Goal: Transaction & Acquisition: Purchase product/service

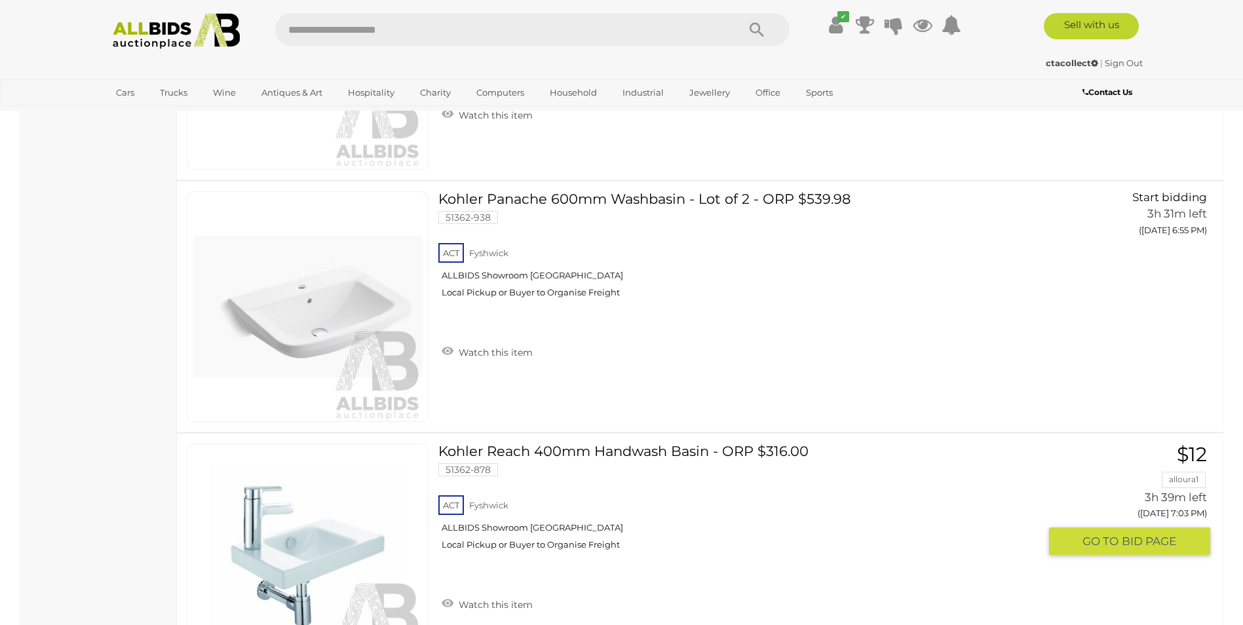
scroll to position [983, 0]
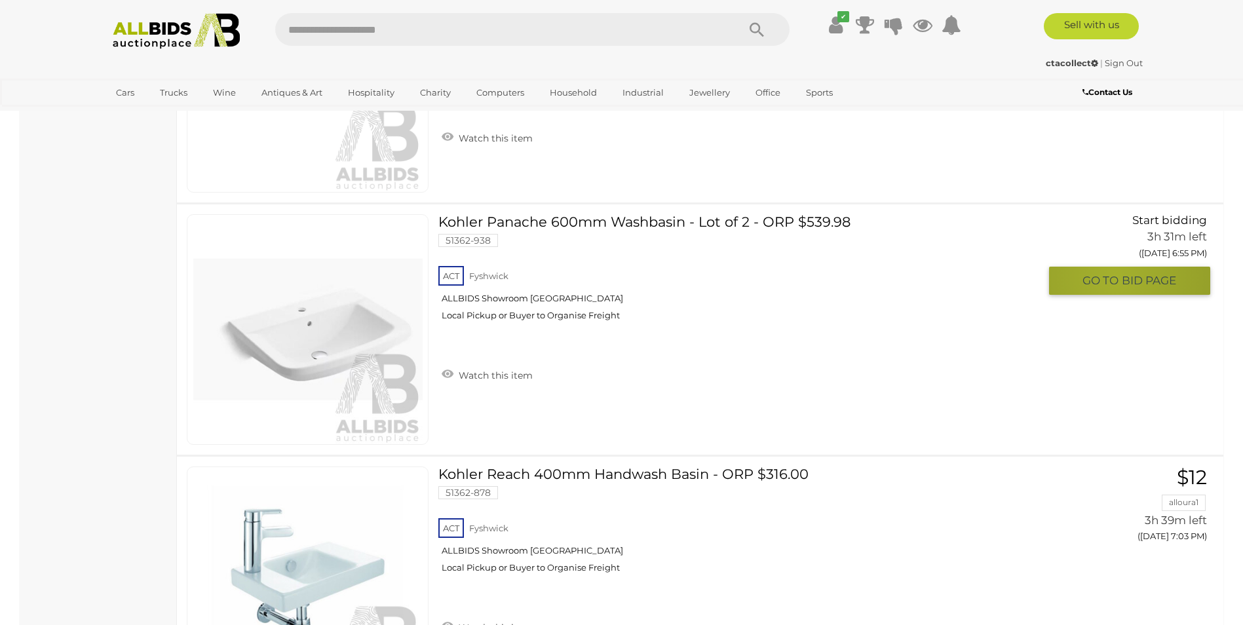
click at [1115, 277] on span "GO TO" at bounding box center [1101, 280] width 39 height 15
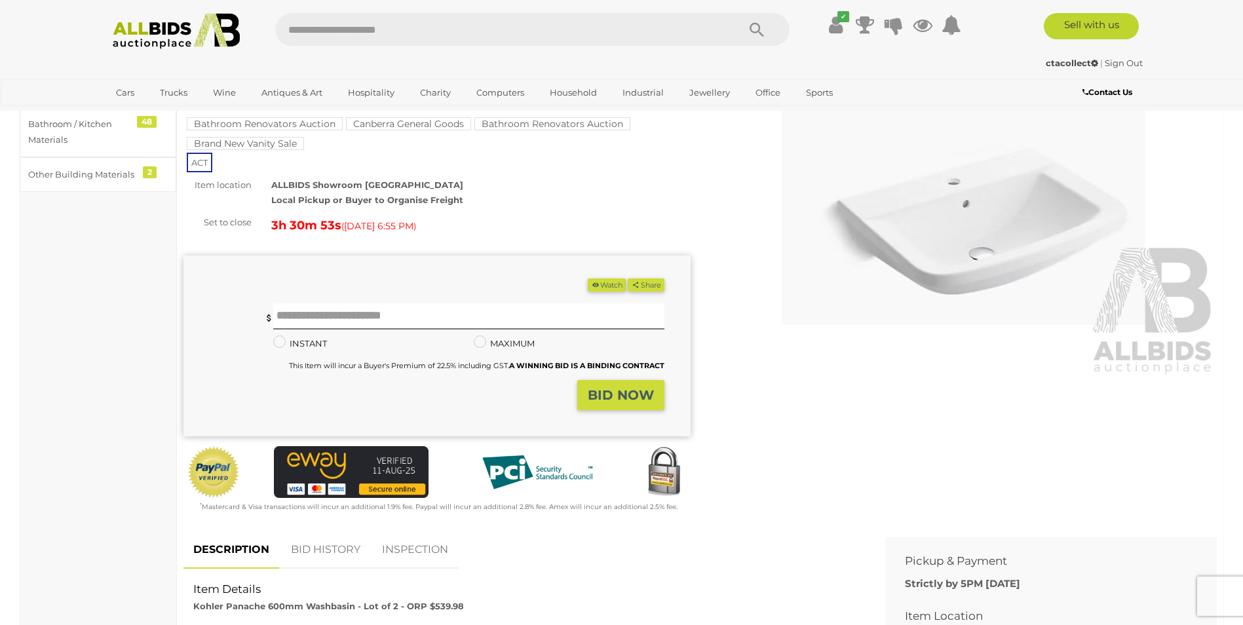
scroll to position [66, 0]
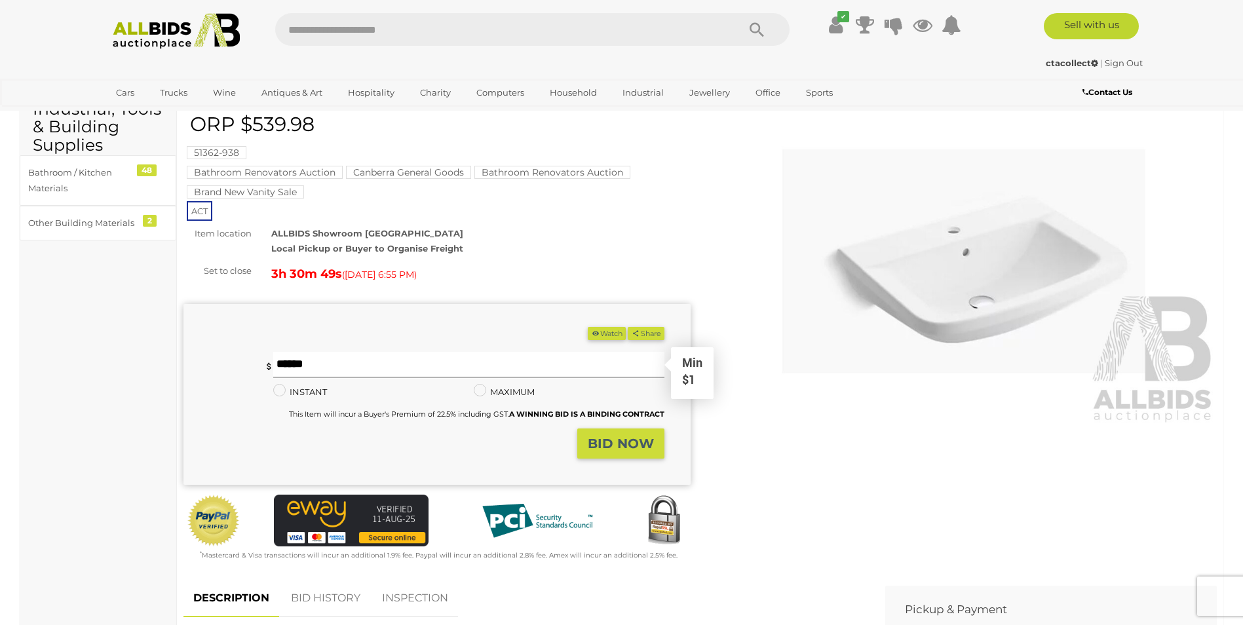
click at [315, 366] on input "text" at bounding box center [468, 365] width 391 height 26
type input "**"
click at [626, 442] on strong "BID NOW" at bounding box center [621, 444] width 66 height 16
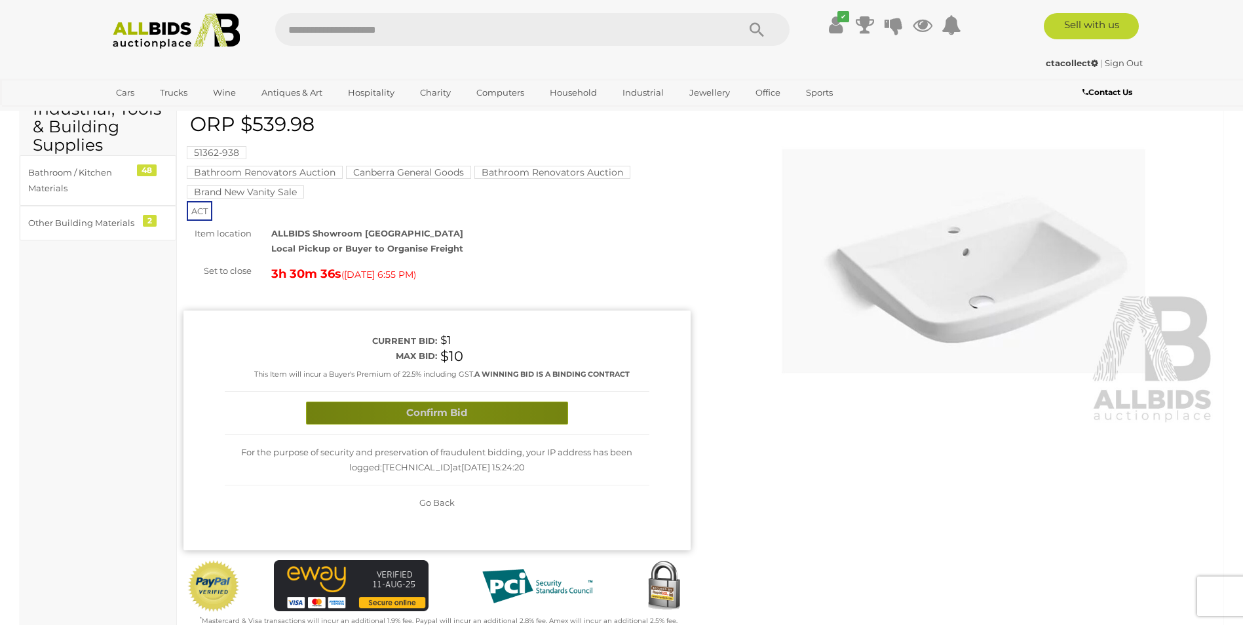
click at [452, 410] on button "Confirm Bid" at bounding box center [437, 413] width 262 height 23
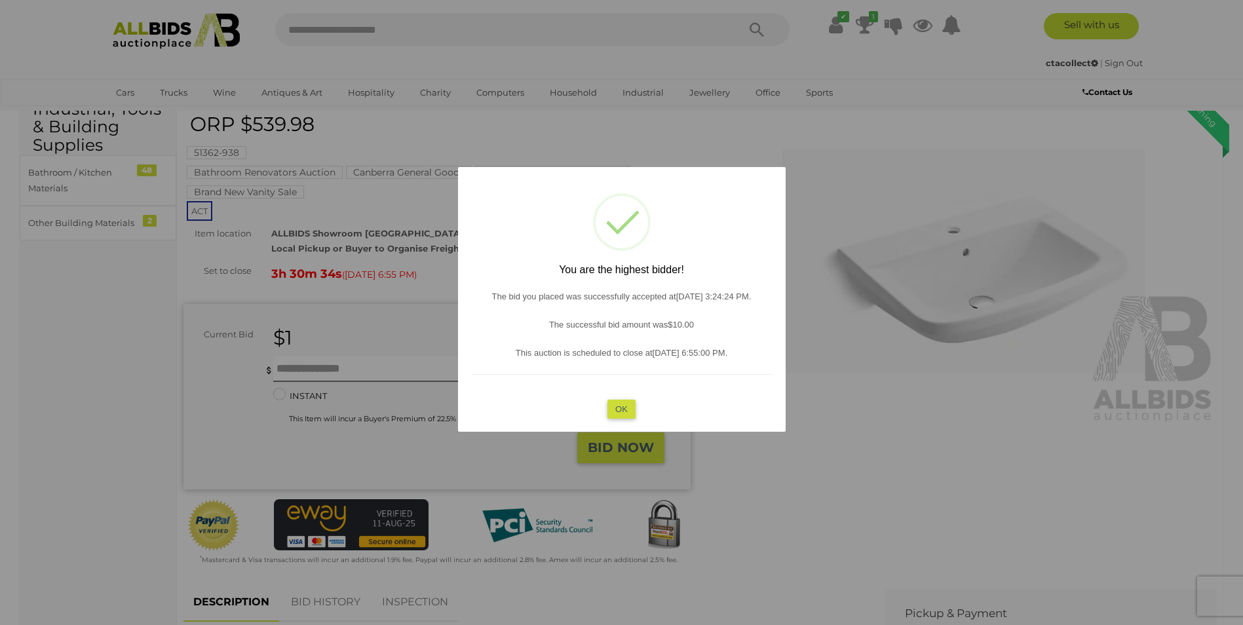
click at [629, 402] on button "OK" at bounding box center [621, 409] width 28 height 19
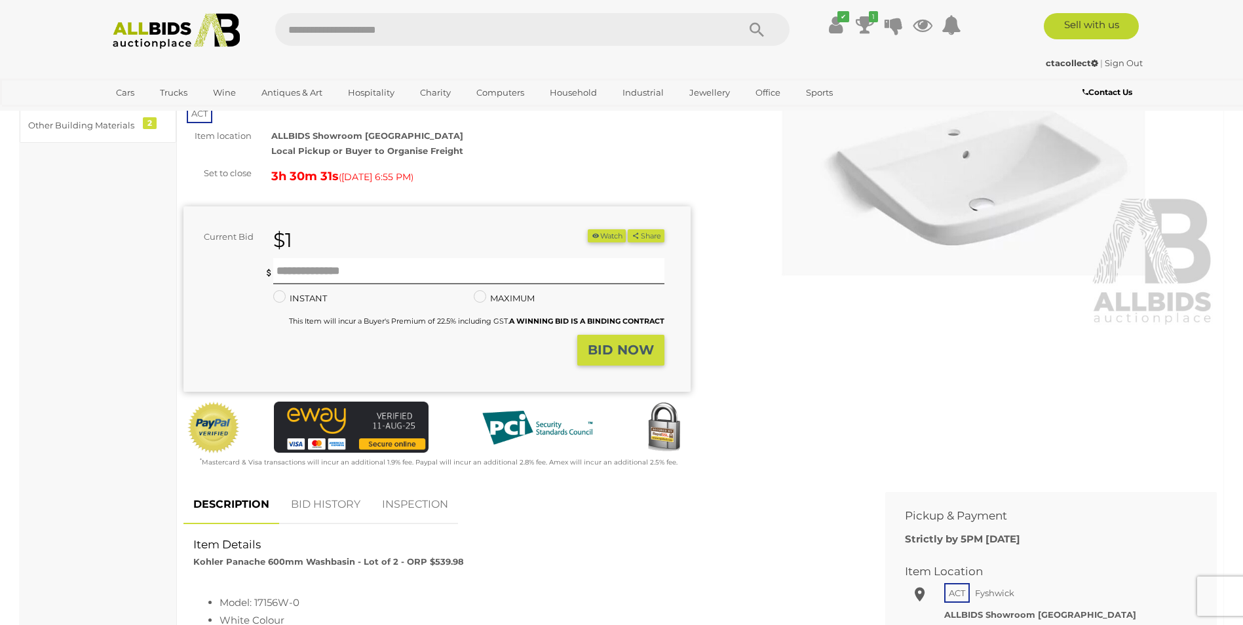
scroll to position [0, 0]
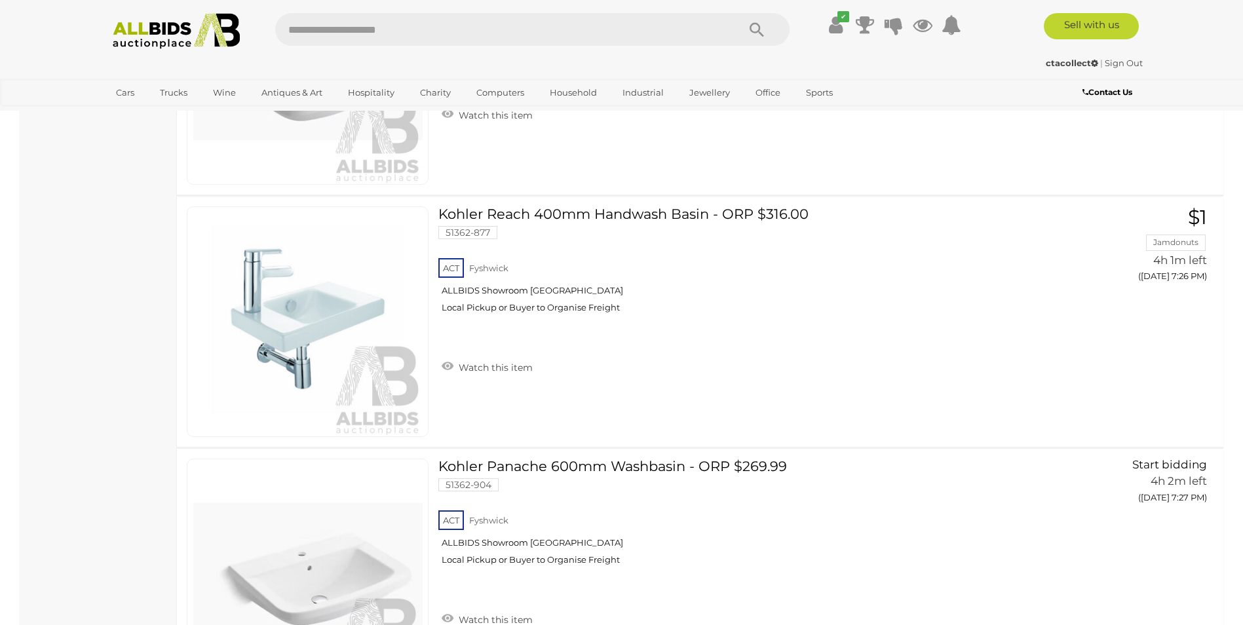
scroll to position [2429, 0]
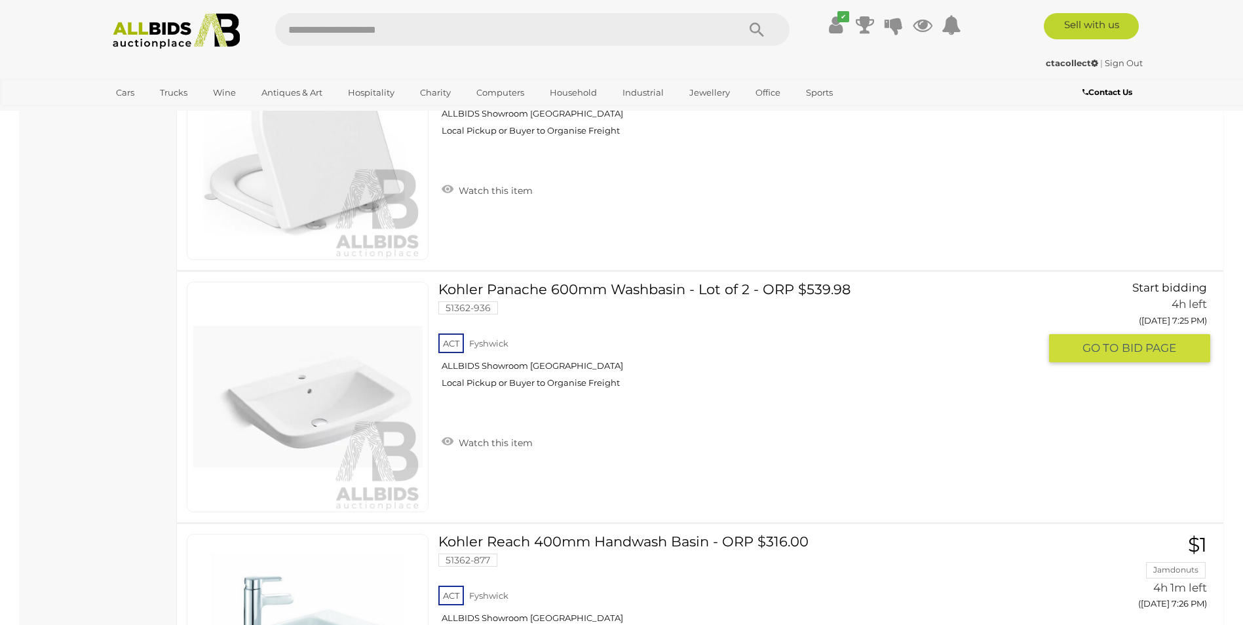
click at [1107, 347] on span "GO TO" at bounding box center [1101, 348] width 39 height 15
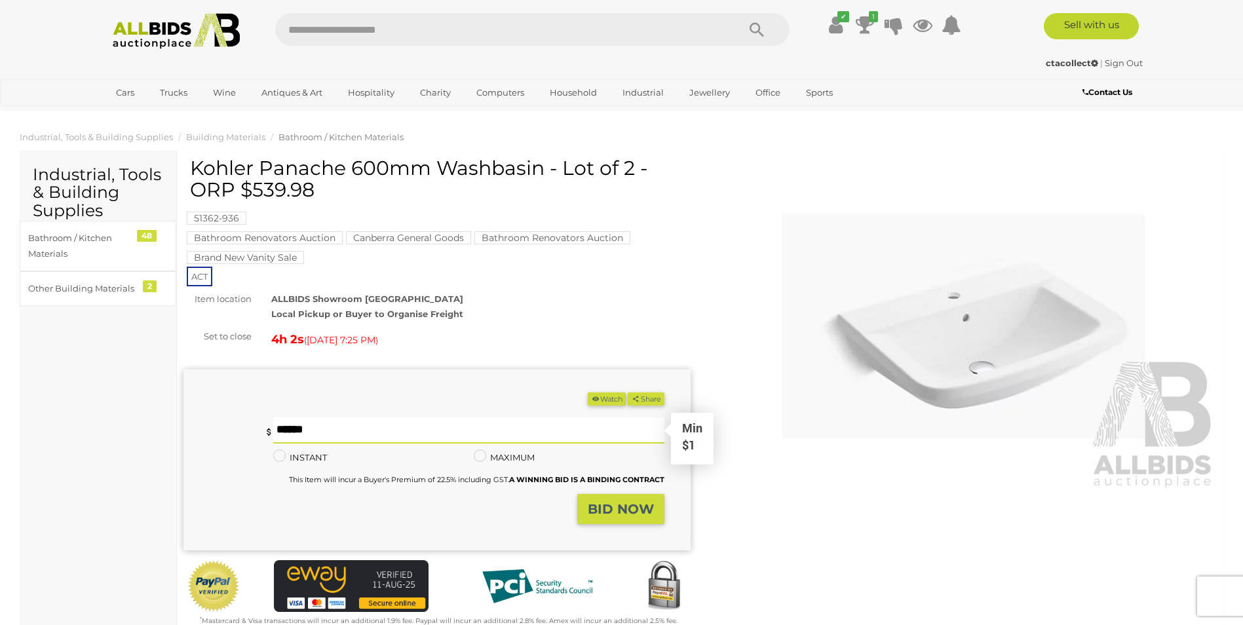
click at [316, 429] on input "text" at bounding box center [468, 430] width 391 height 26
type input "**"
click at [600, 507] on strong "BID NOW" at bounding box center [621, 509] width 66 height 16
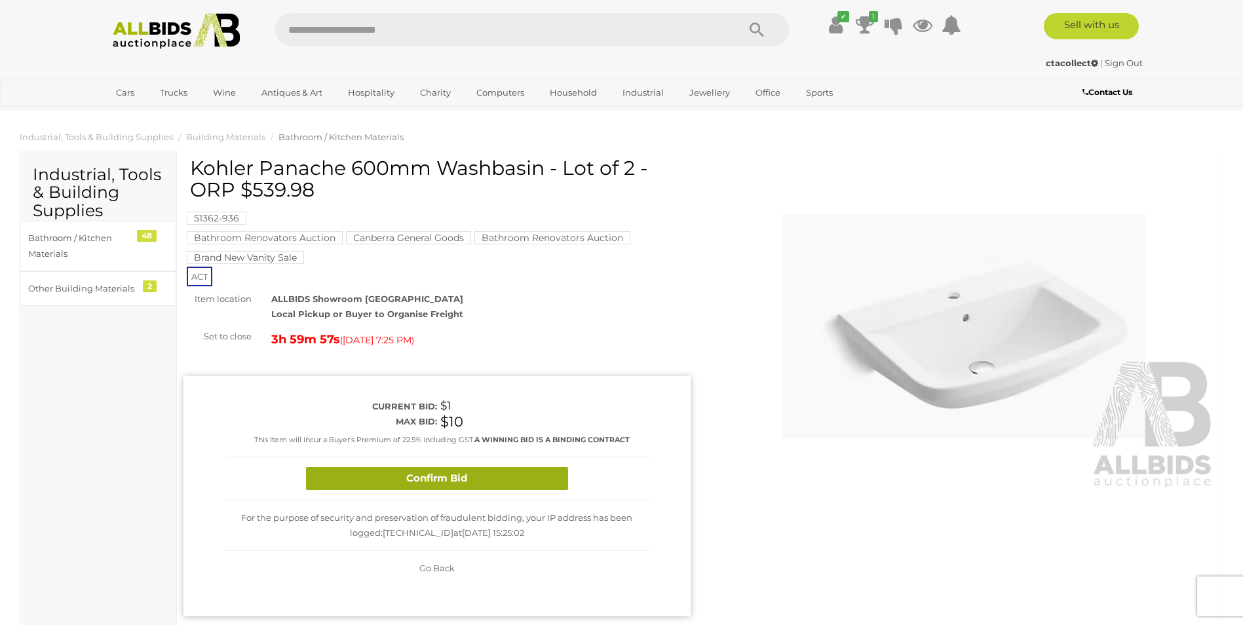
click at [465, 480] on button "Confirm Bid" at bounding box center [437, 478] width 262 height 23
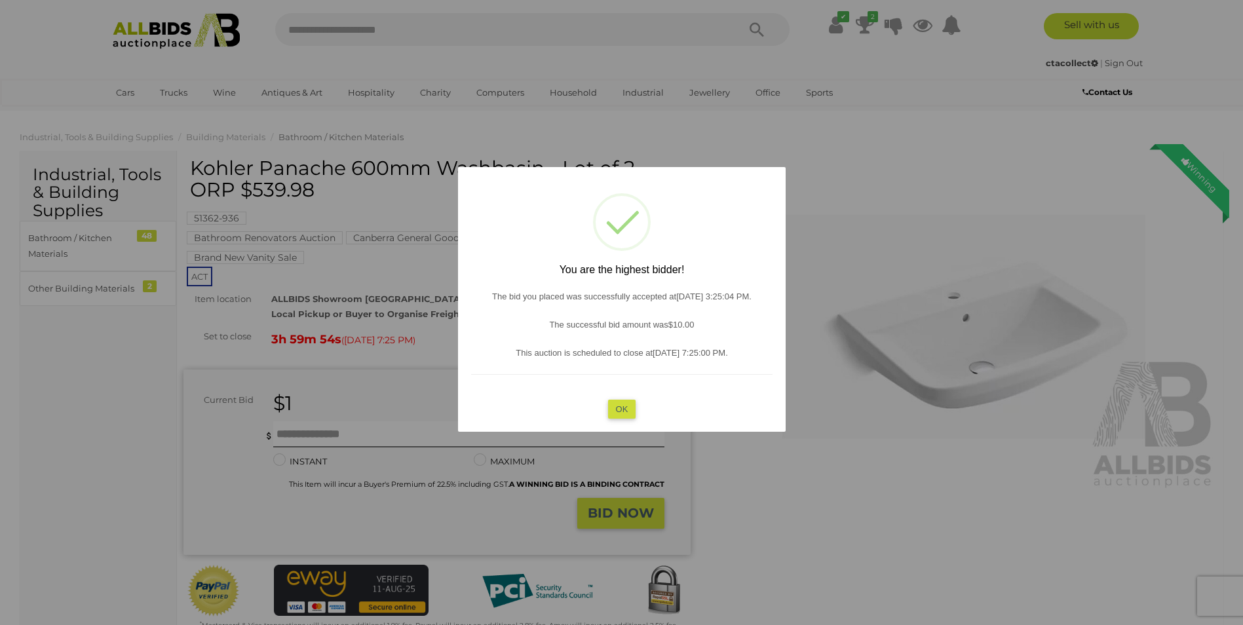
click at [622, 410] on button "OK" at bounding box center [621, 409] width 28 height 19
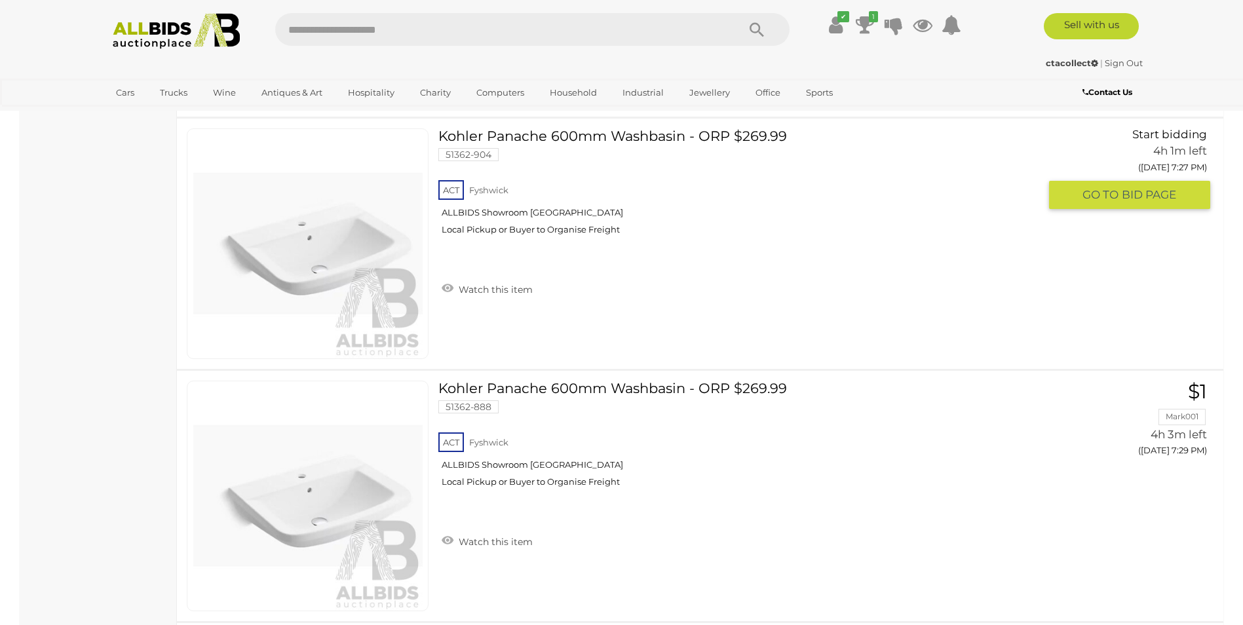
scroll to position [3025, 0]
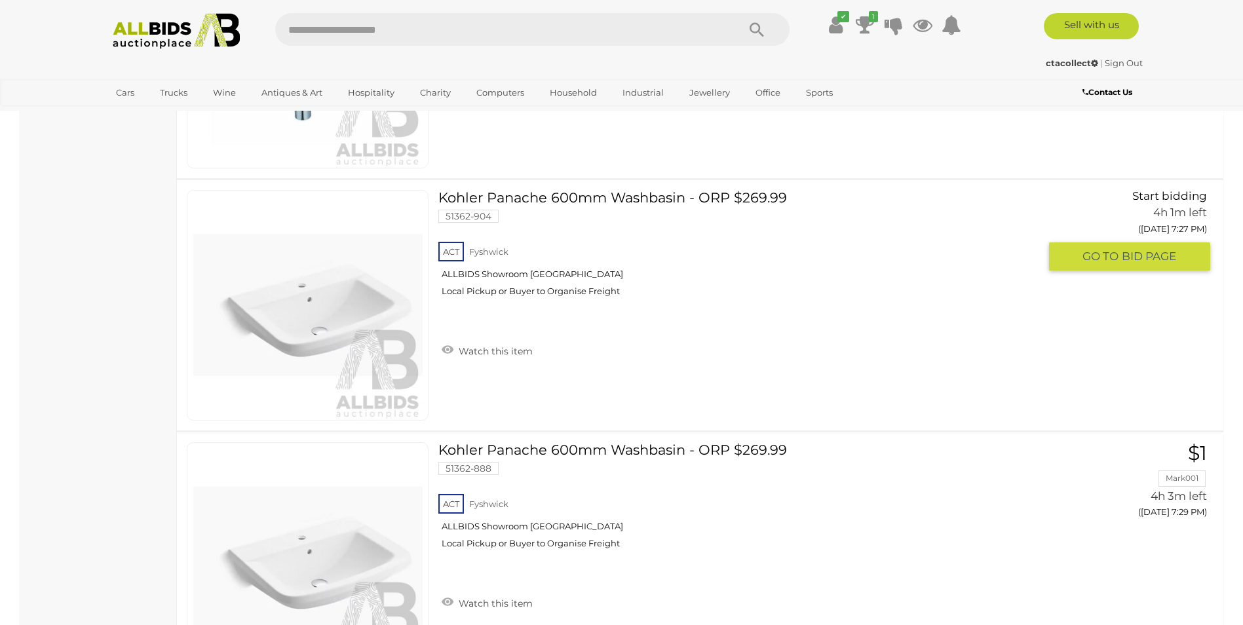
click at [1096, 249] on span "GO TO" at bounding box center [1101, 256] width 39 height 15
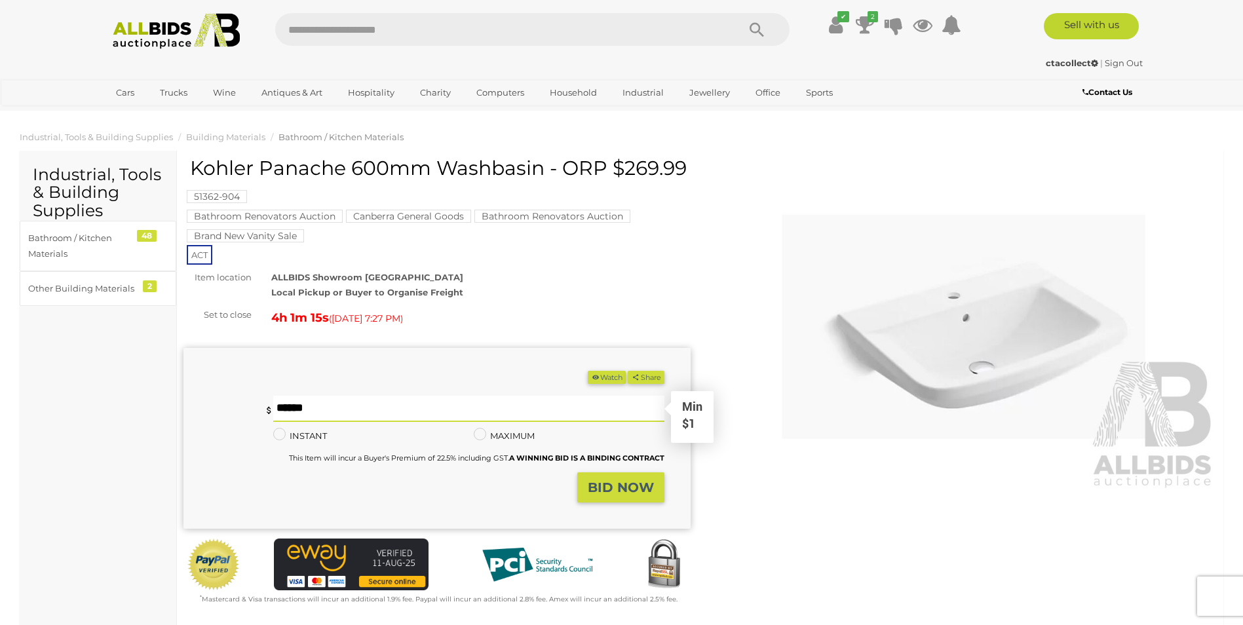
click at [295, 408] on input "text" at bounding box center [468, 409] width 391 height 26
type input "**"
click at [596, 490] on strong "BID NOW" at bounding box center [621, 488] width 66 height 16
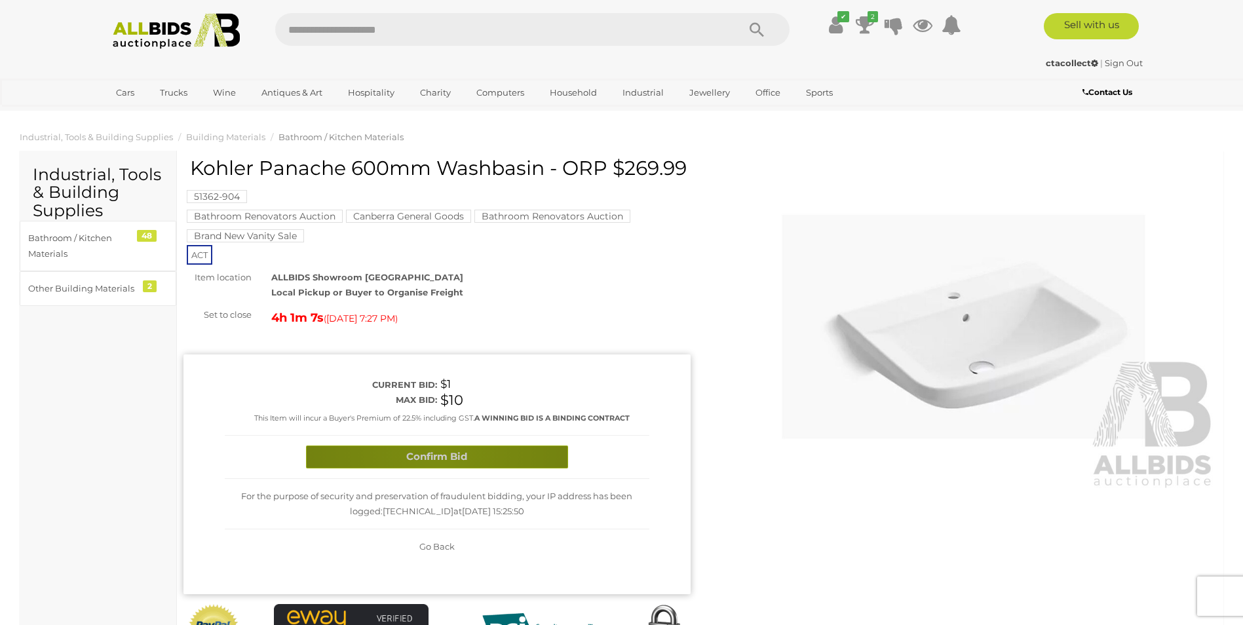
click at [440, 451] on button "Confirm Bid" at bounding box center [437, 457] width 262 height 23
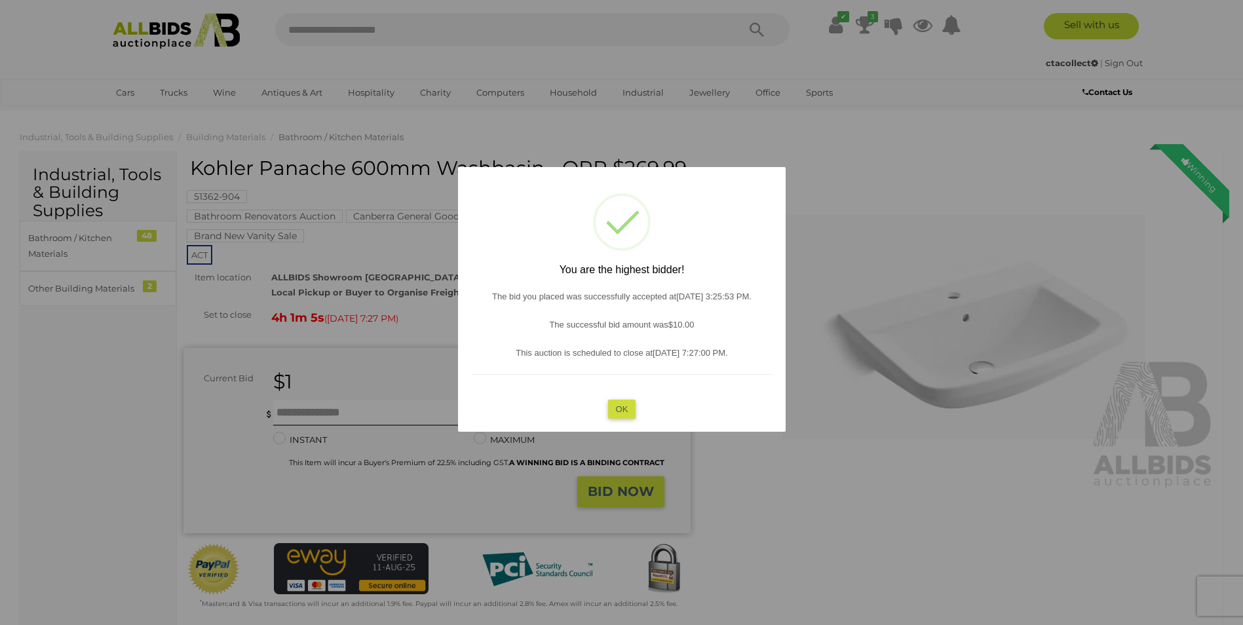
click at [624, 409] on button "OK" at bounding box center [621, 409] width 28 height 19
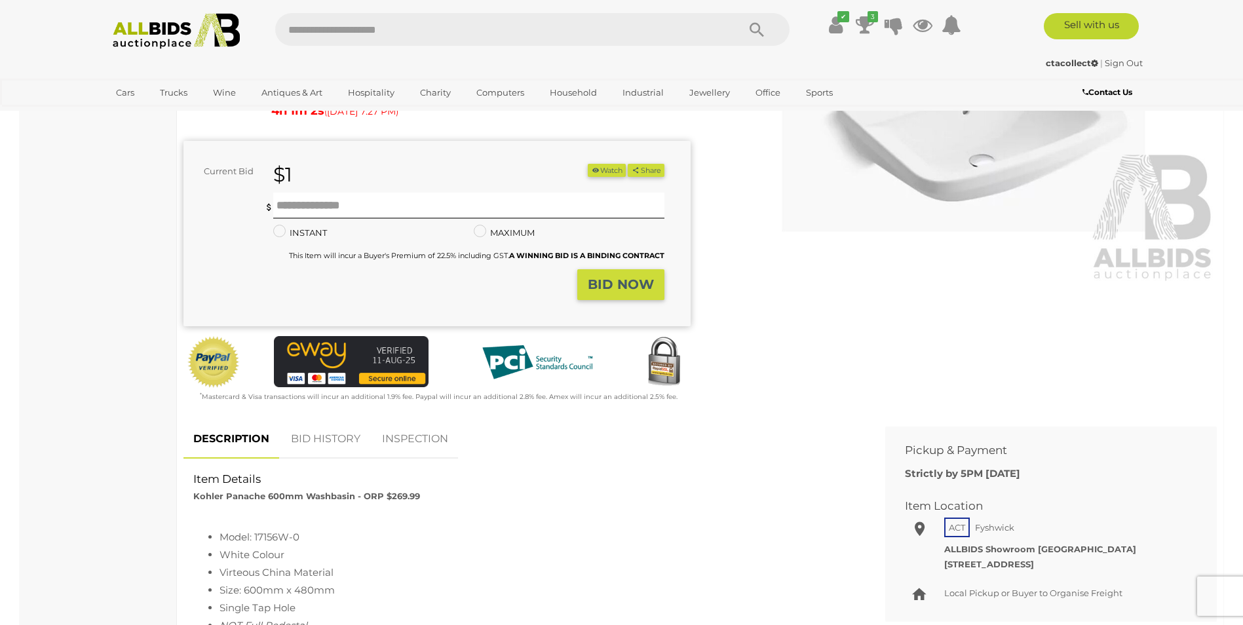
scroll to position [197, 0]
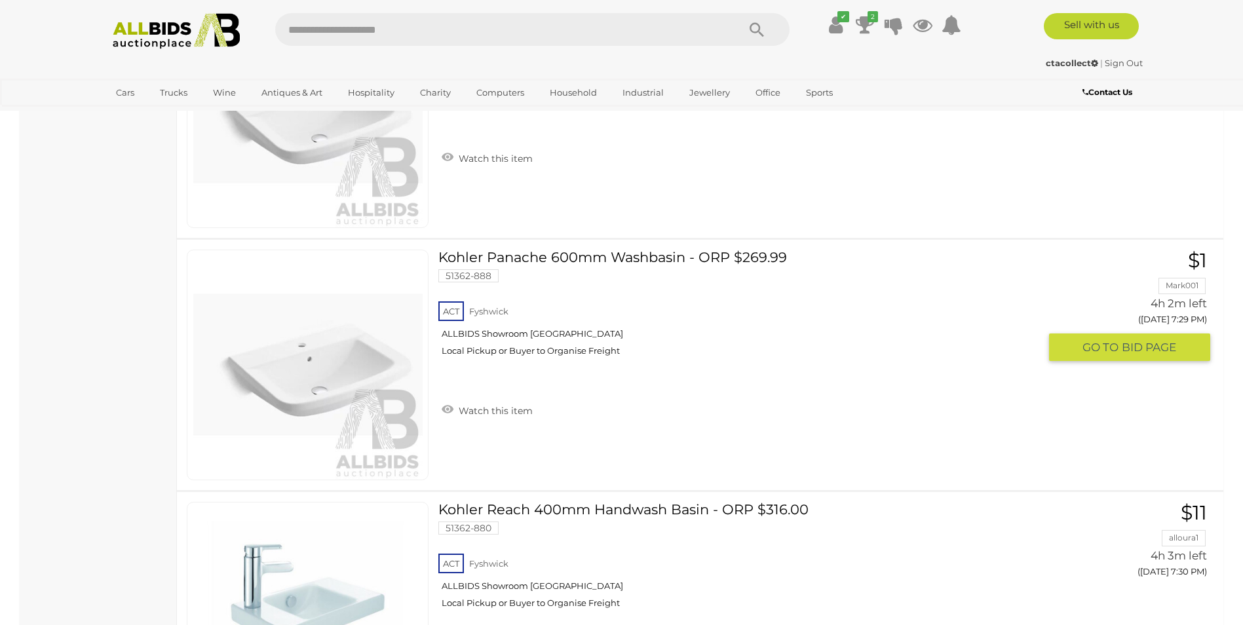
scroll to position [3137, 0]
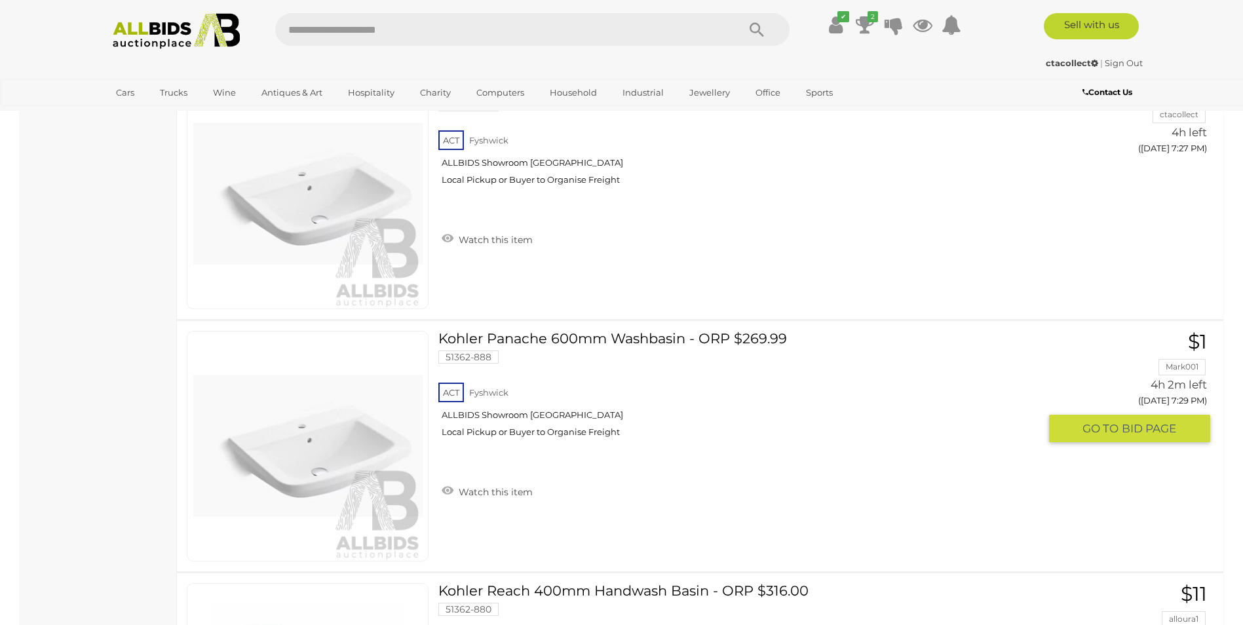
click at [478, 486] on link "Watch this item" at bounding box center [487, 491] width 98 height 20
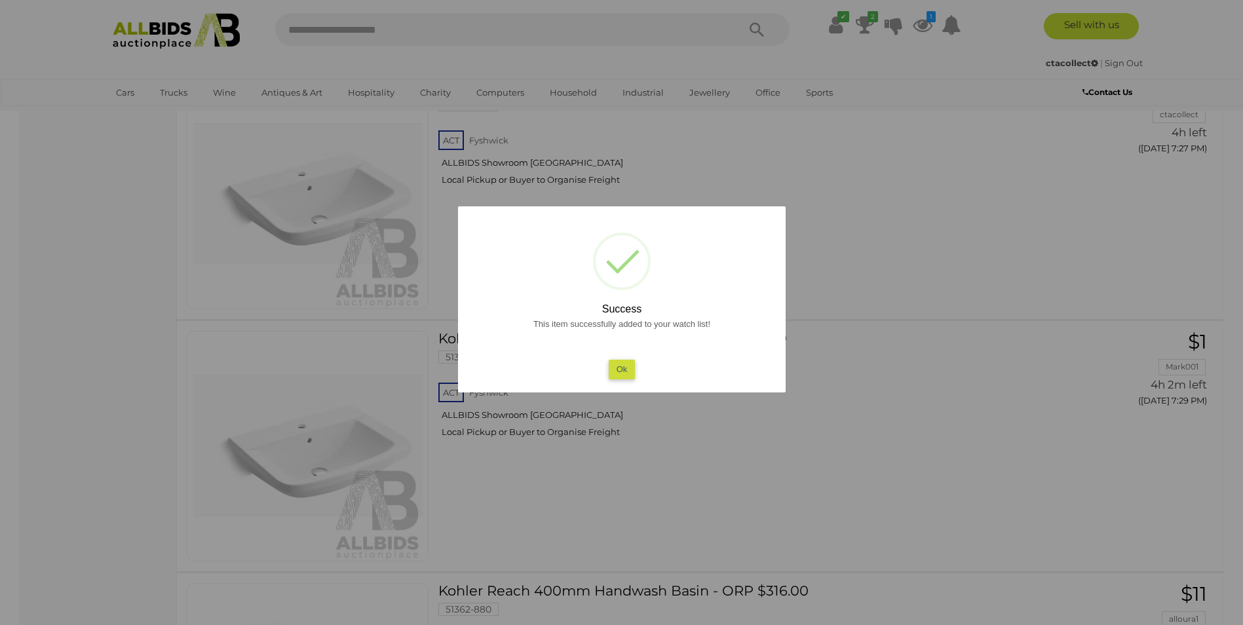
click at [619, 366] on button "Ok" at bounding box center [621, 369] width 27 height 19
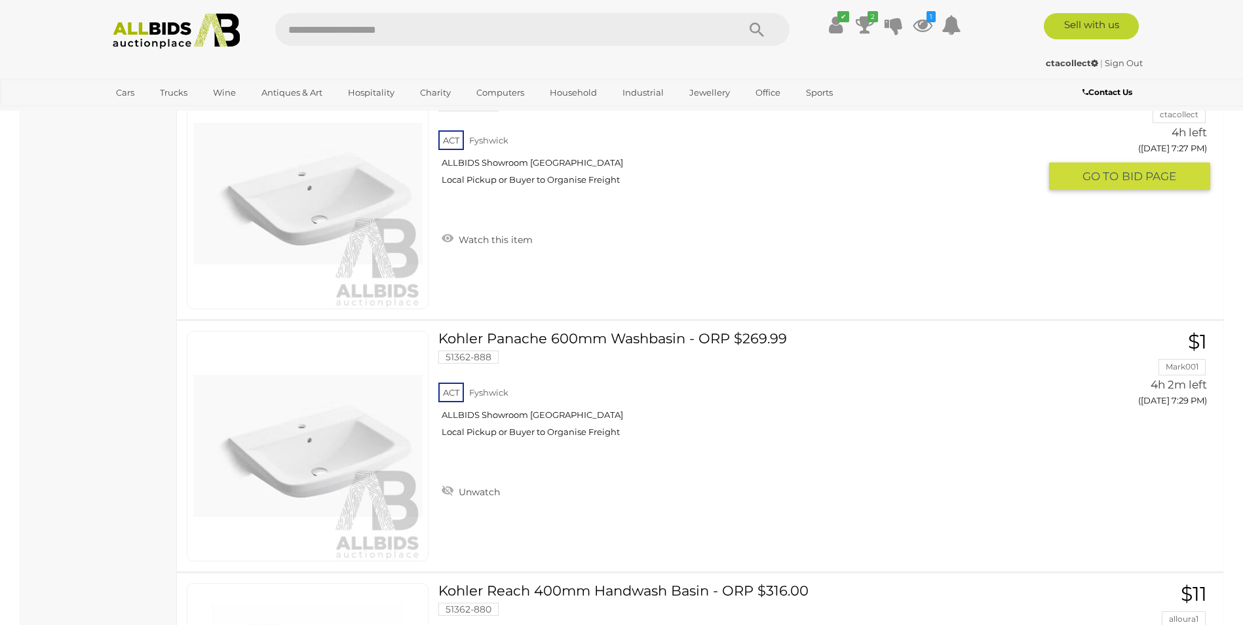
click at [490, 234] on link "Watch this item" at bounding box center [487, 239] width 98 height 20
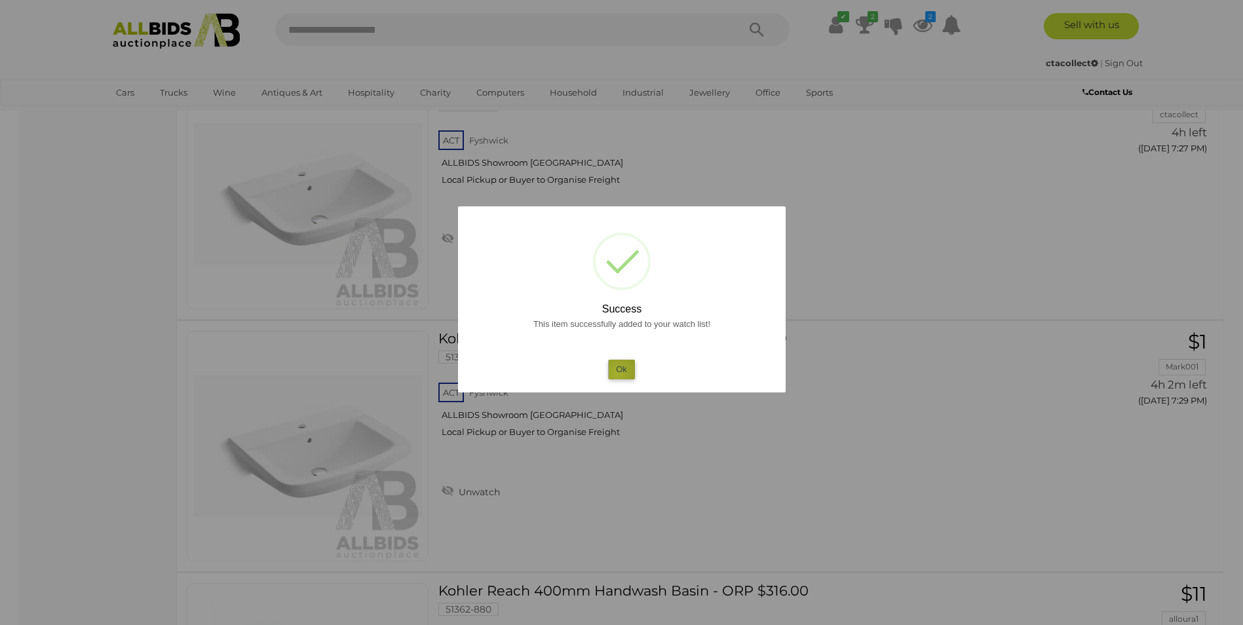
click at [617, 373] on button "Ok" at bounding box center [621, 369] width 27 height 19
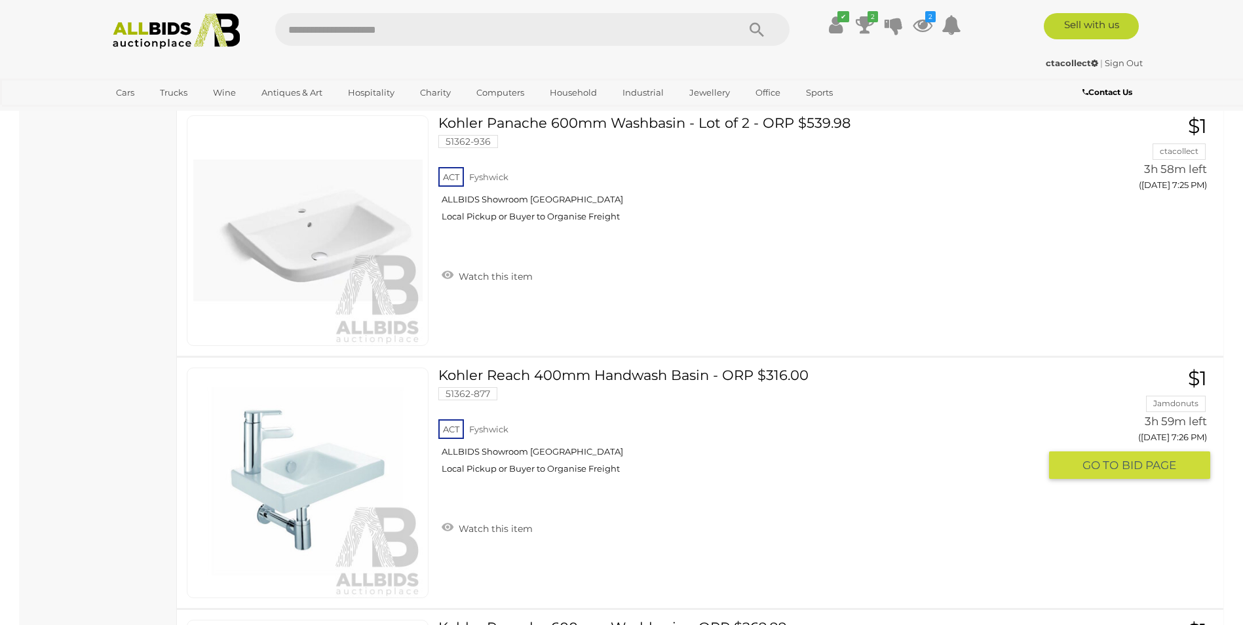
scroll to position [2547, 0]
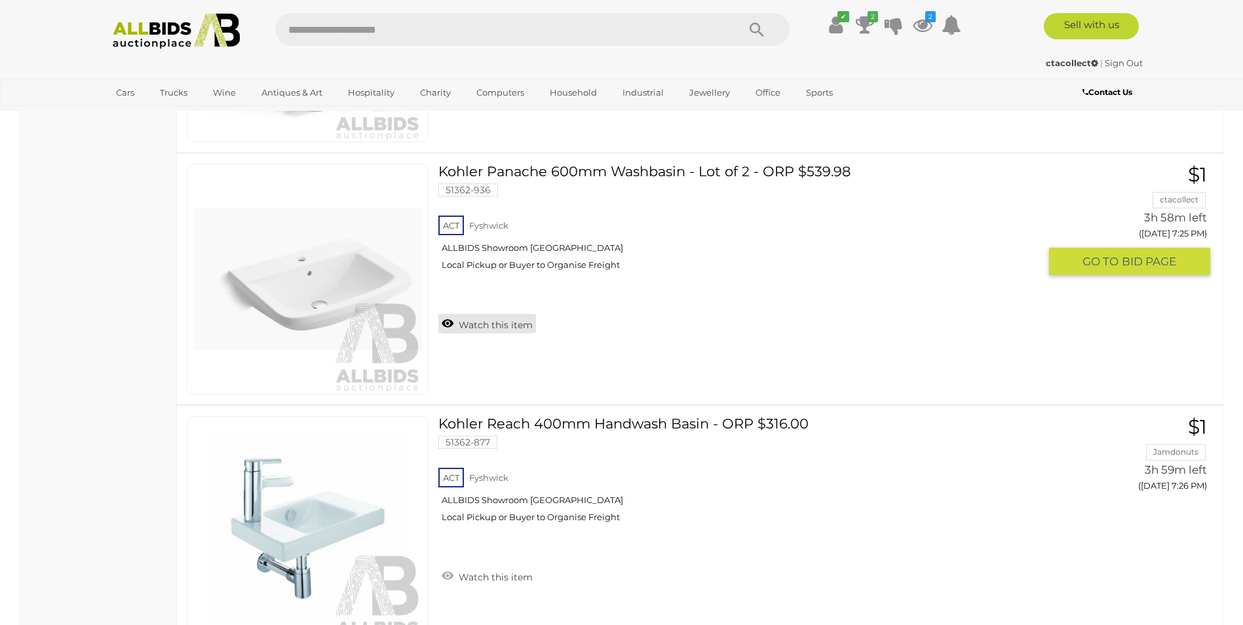
click at [508, 322] on link "Watch this item" at bounding box center [487, 324] width 98 height 20
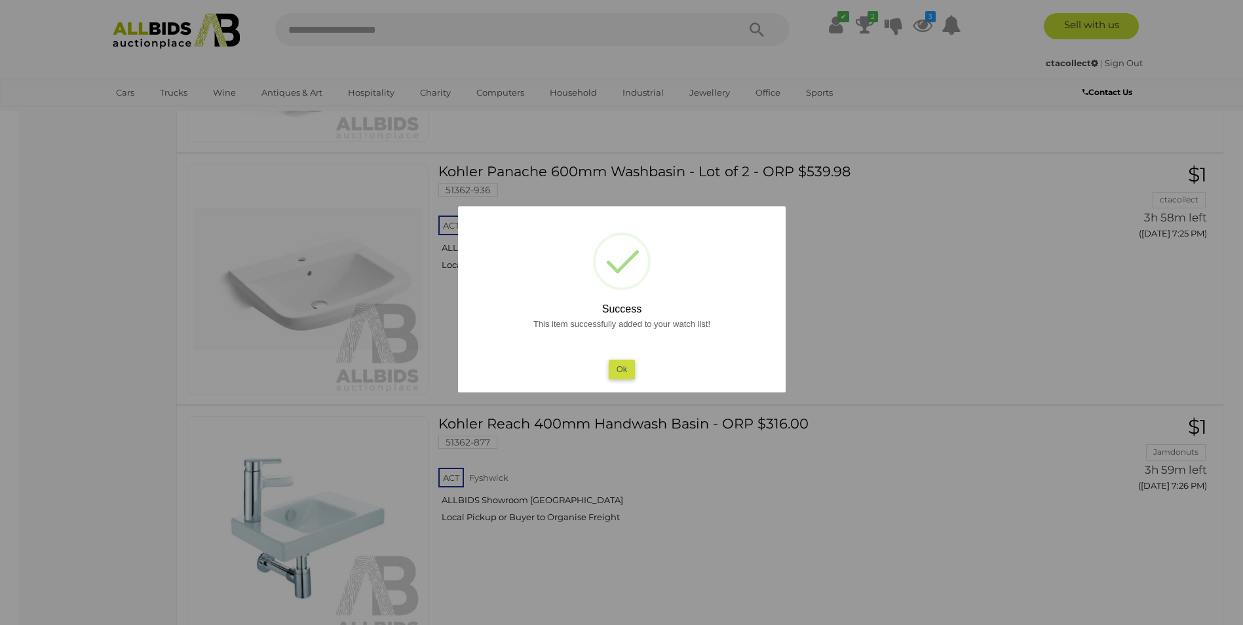
click at [617, 368] on button "Ok" at bounding box center [621, 369] width 27 height 19
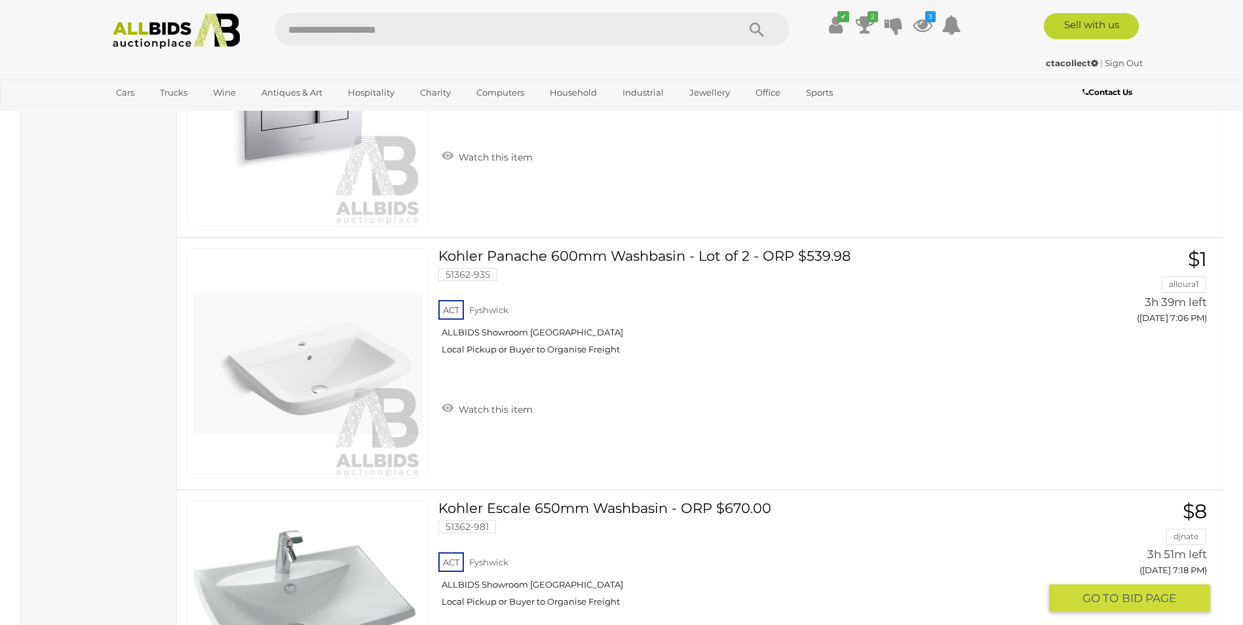
scroll to position [1695, 0]
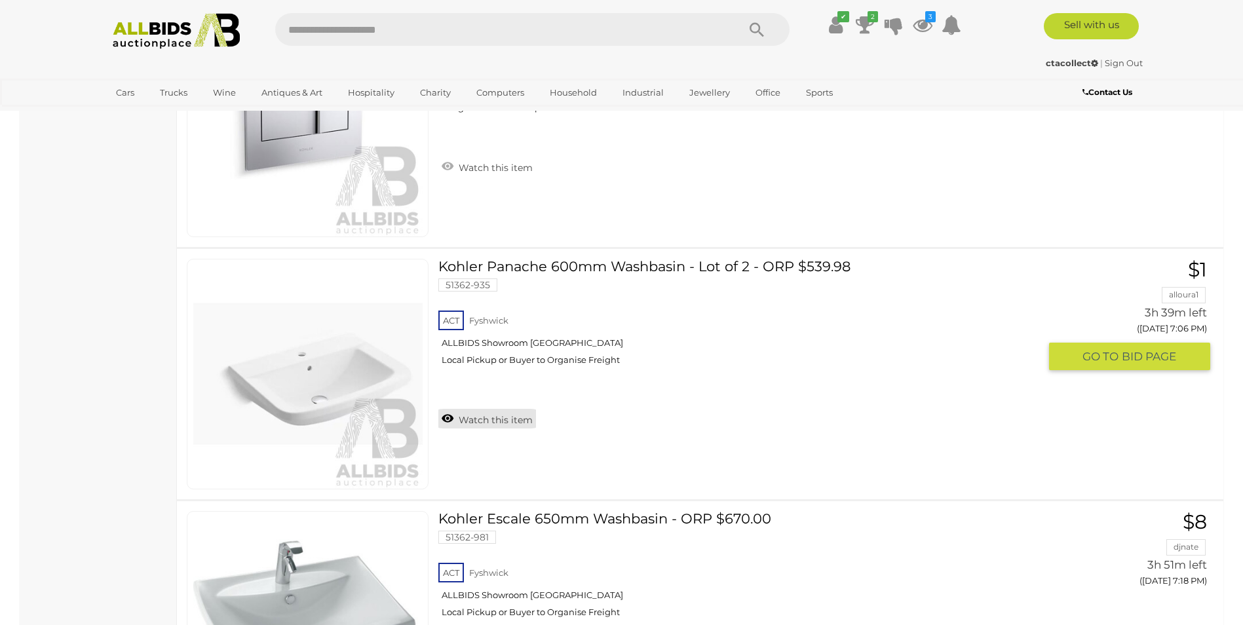
click at [505, 417] on link "Watch this item" at bounding box center [487, 419] width 98 height 20
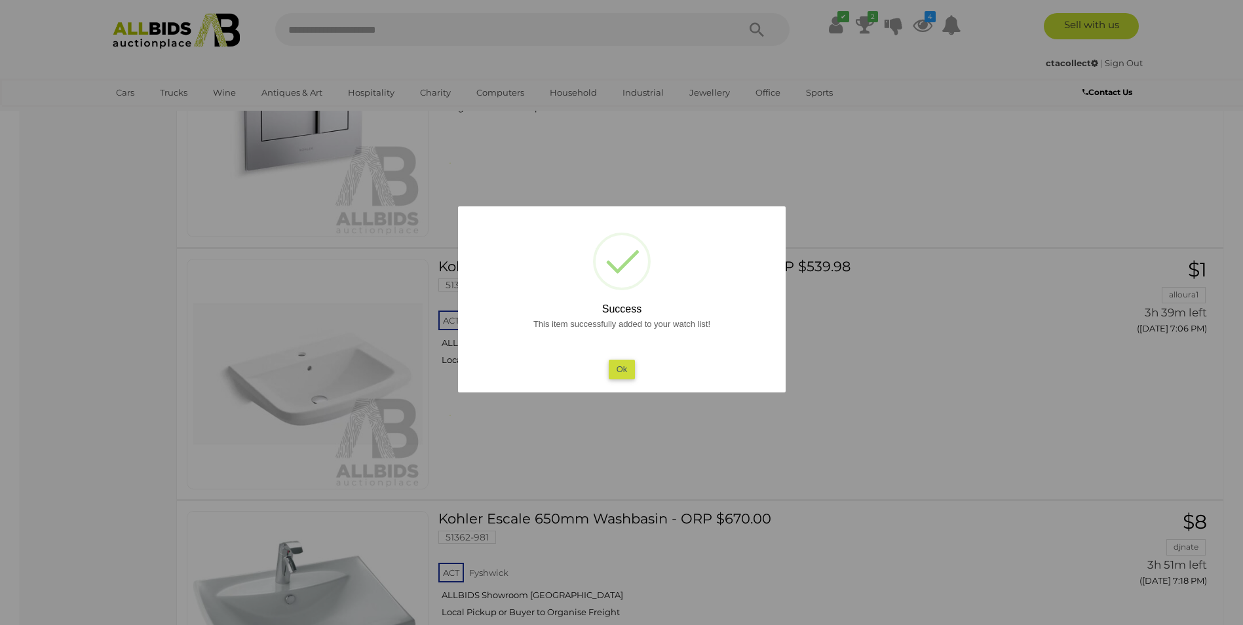
click at [616, 370] on button "Ok" at bounding box center [621, 369] width 27 height 19
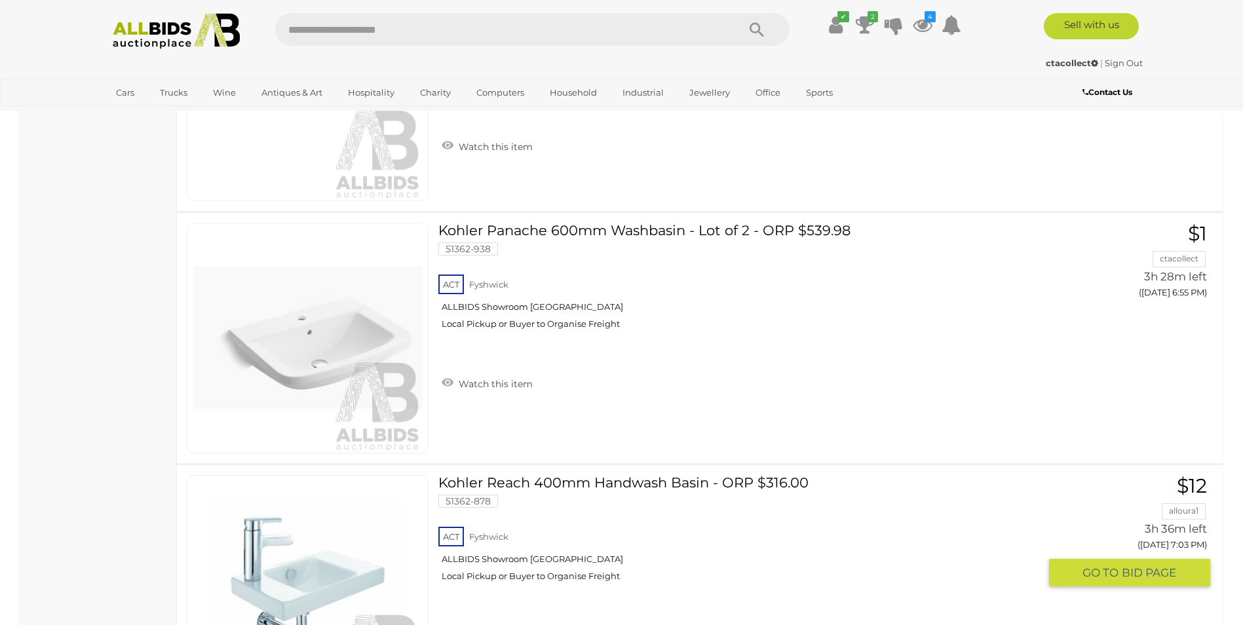
scroll to position [909, 0]
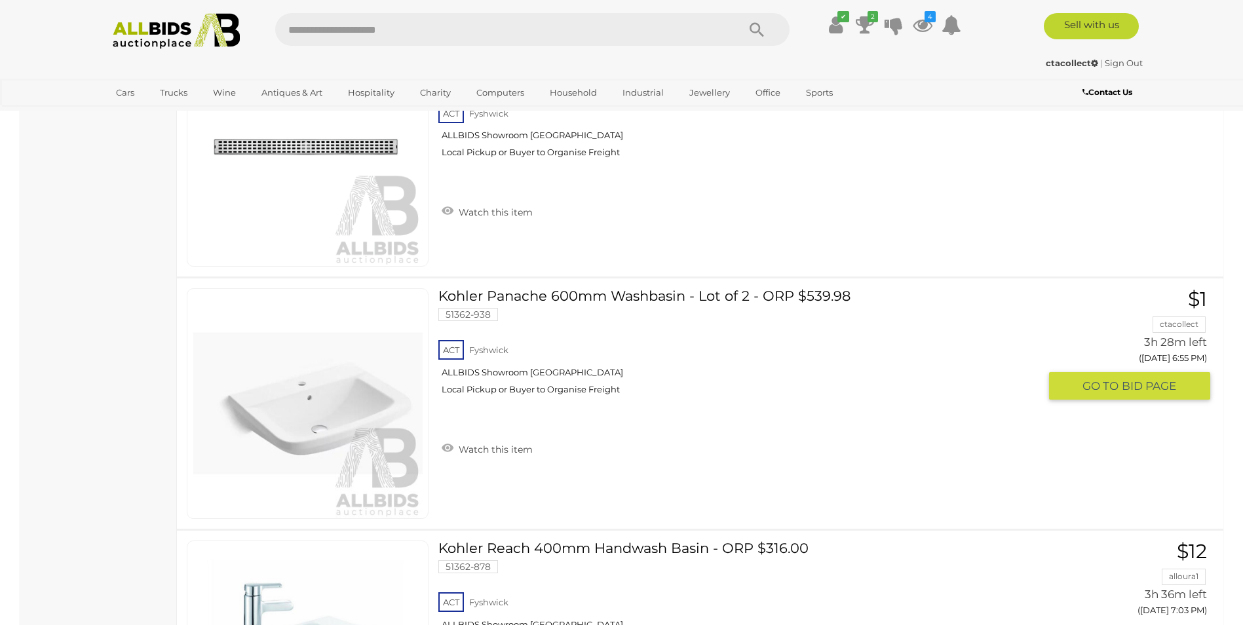
click at [507, 448] on link "Watch this item" at bounding box center [487, 448] width 98 height 20
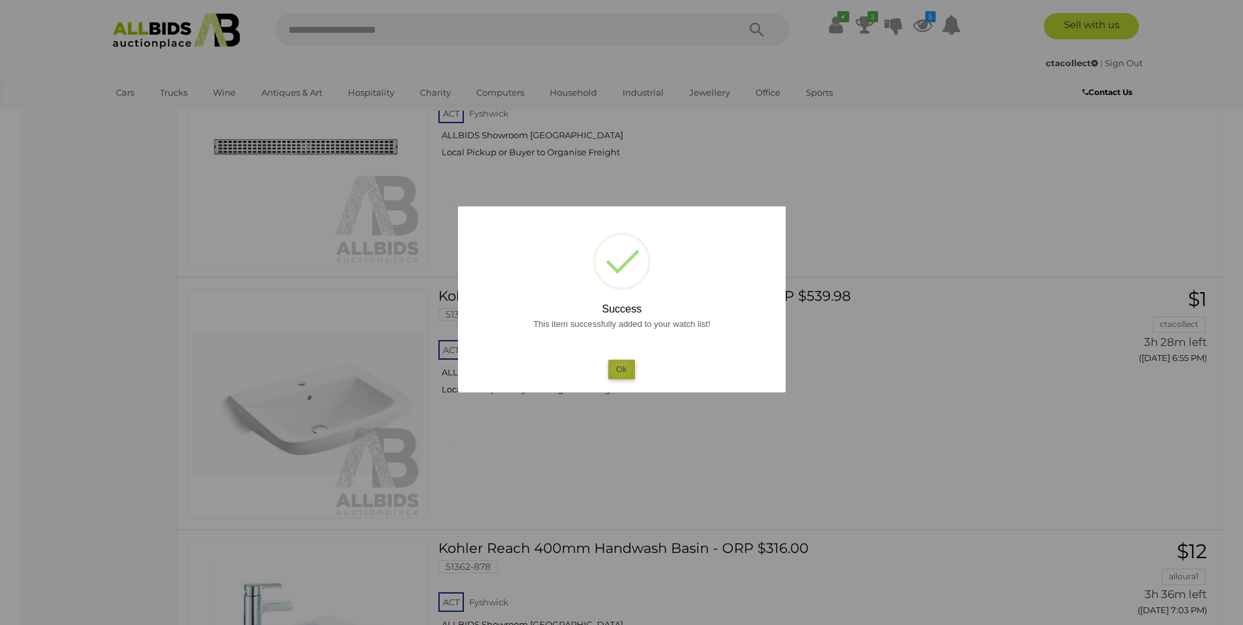
click at [621, 368] on button "Ok" at bounding box center [621, 369] width 27 height 19
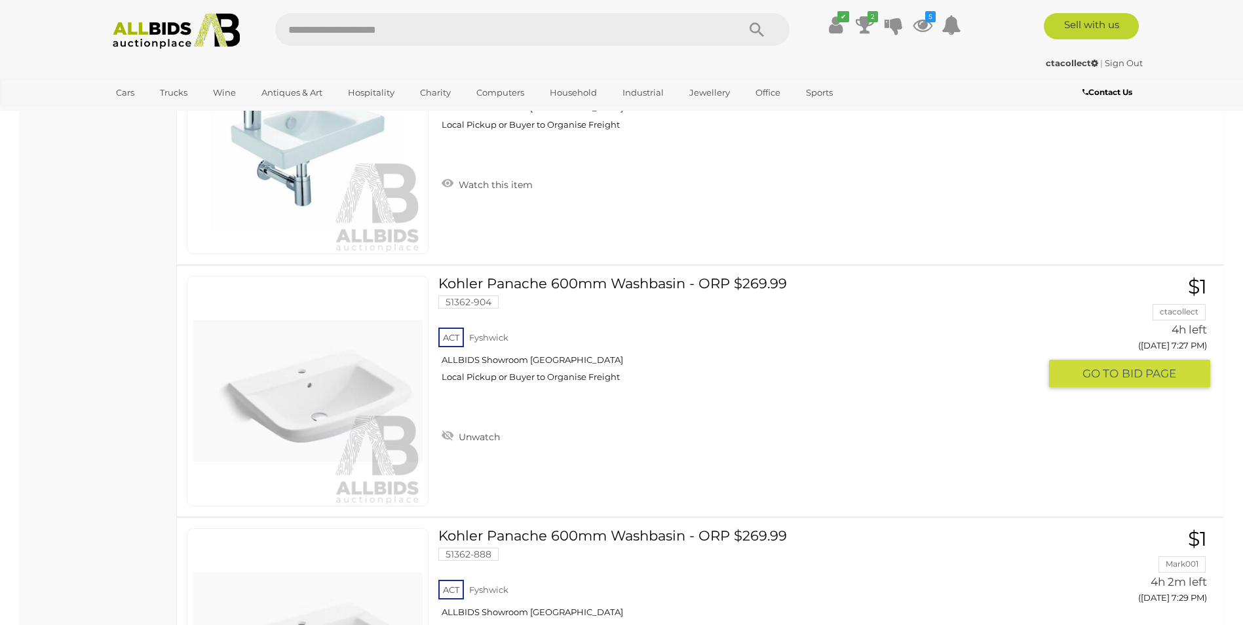
scroll to position [2940, 0]
